Goal: Transaction & Acquisition: Book appointment/travel/reservation

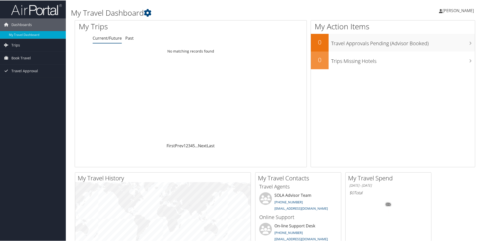
click at [453, 9] on span "[PERSON_NAME]" at bounding box center [457, 10] width 31 height 6
click at [27, 59] on span "Book Travel" at bounding box center [20, 57] width 19 height 13
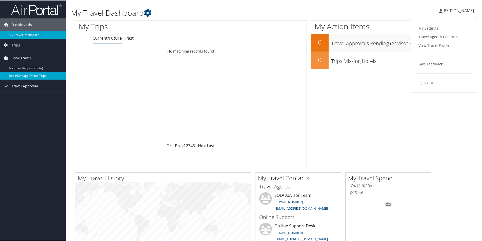
click at [30, 75] on link "Book/Manage Online Trips" at bounding box center [33, 76] width 66 height 8
